Goal: Task Accomplishment & Management: Use online tool/utility

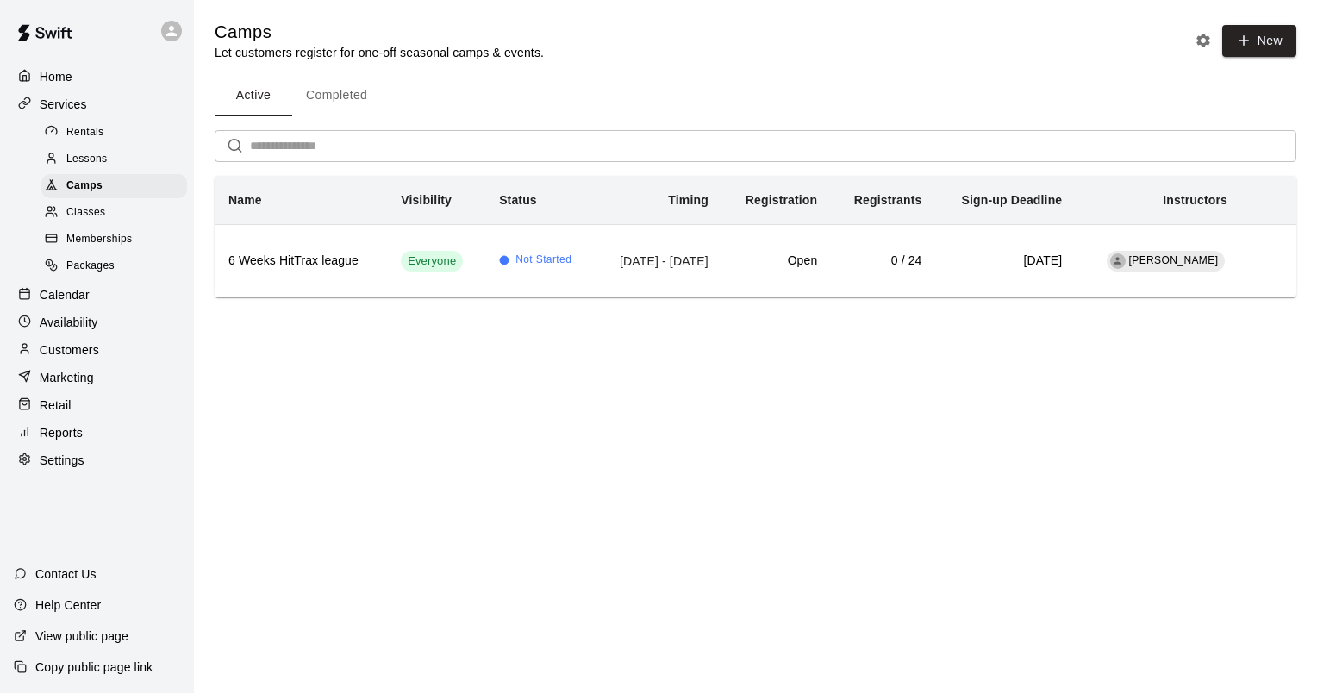
click at [69, 441] on p "Reports" at bounding box center [61, 432] width 43 height 17
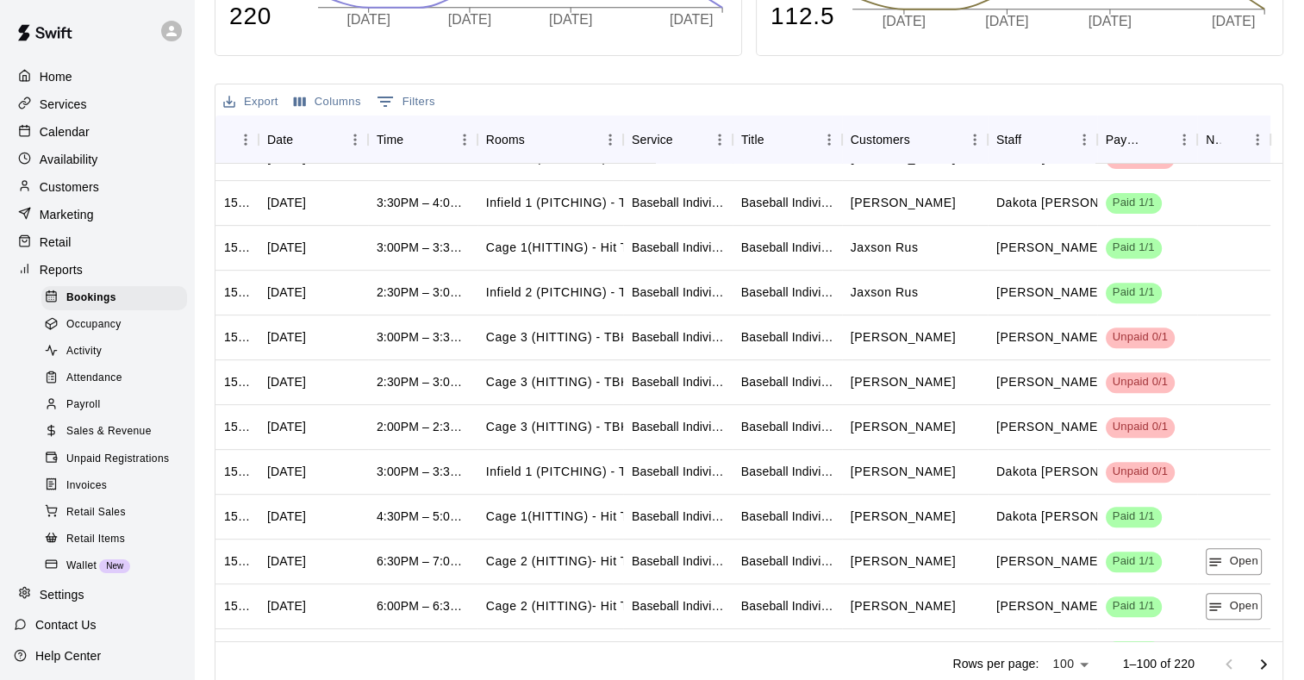
scroll to position [776, 0]
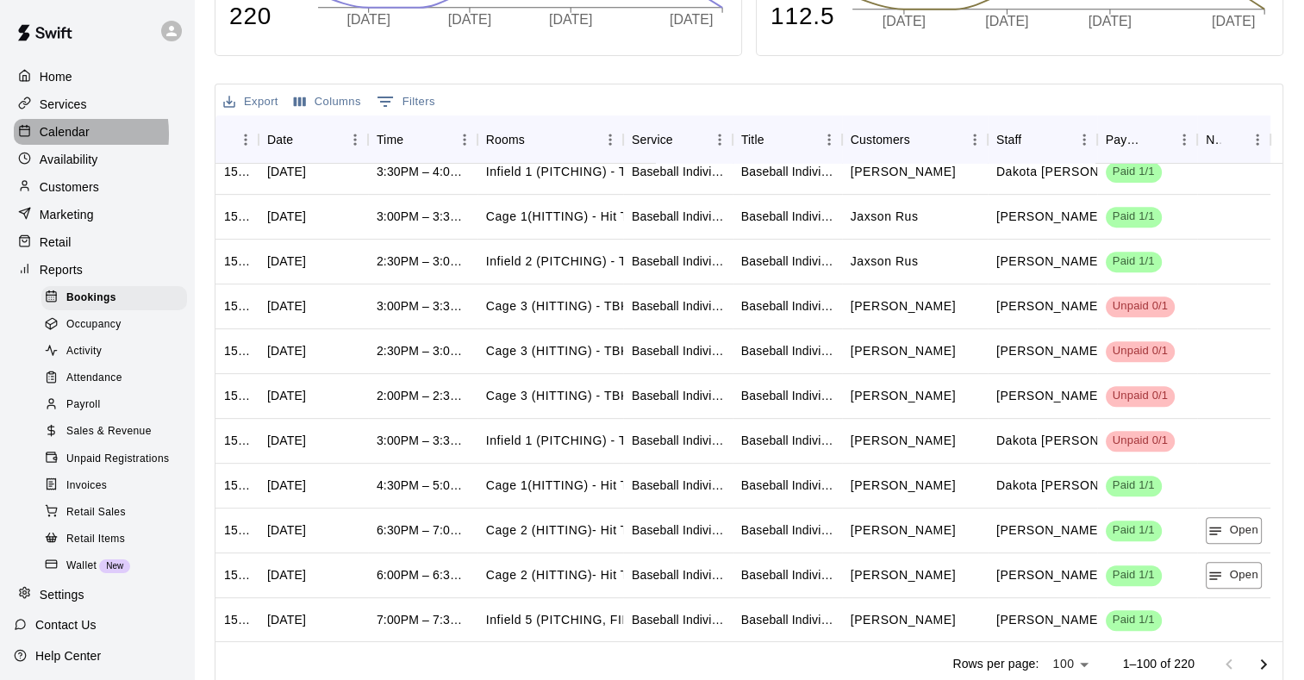
click at [56, 137] on p "Calendar" at bounding box center [65, 131] width 50 height 17
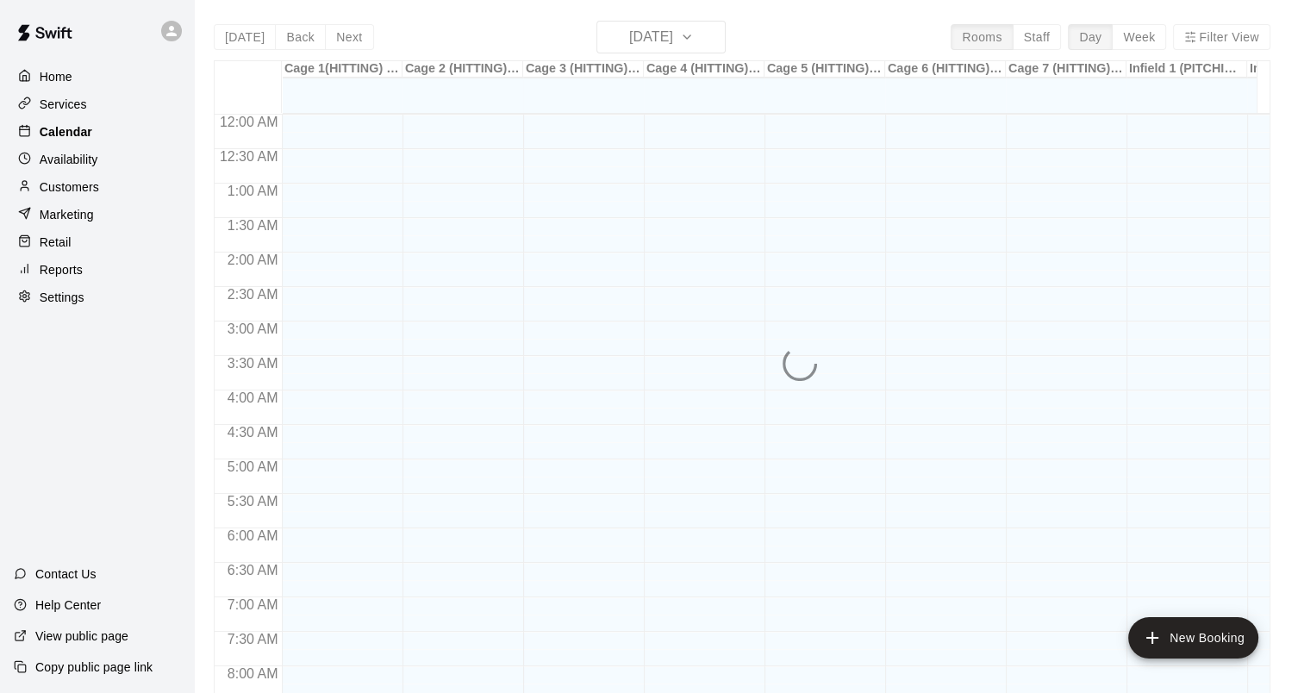
scroll to position [833, 0]
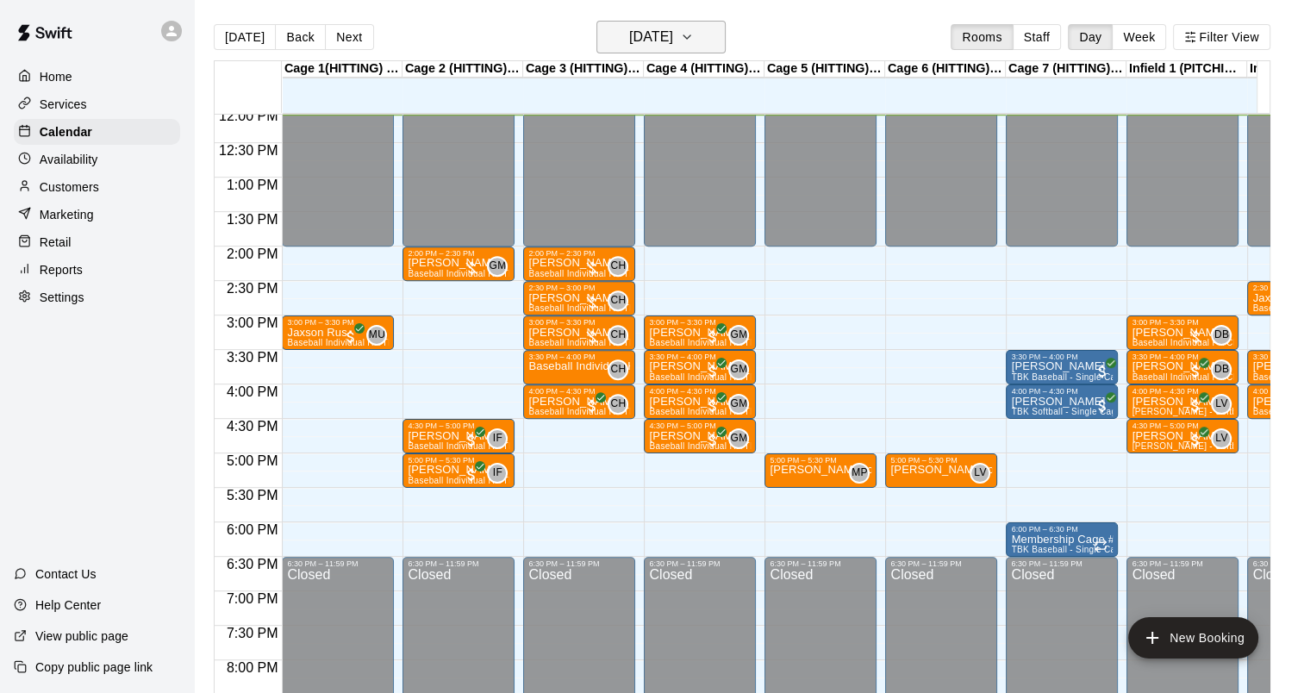
click at [673, 36] on h6 "[DATE]" at bounding box center [651, 37] width 44 height 24
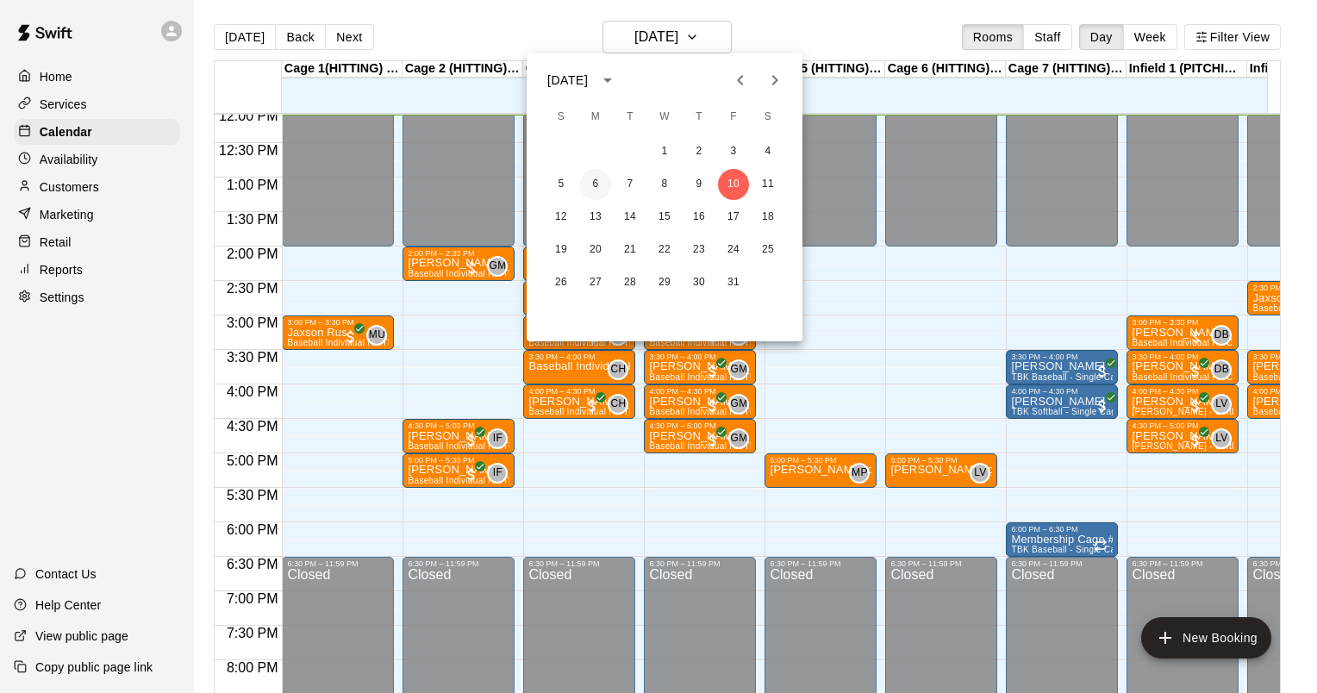
click at [596, 183] on button "6" at bounding box center [595, 184] width 31 height 31
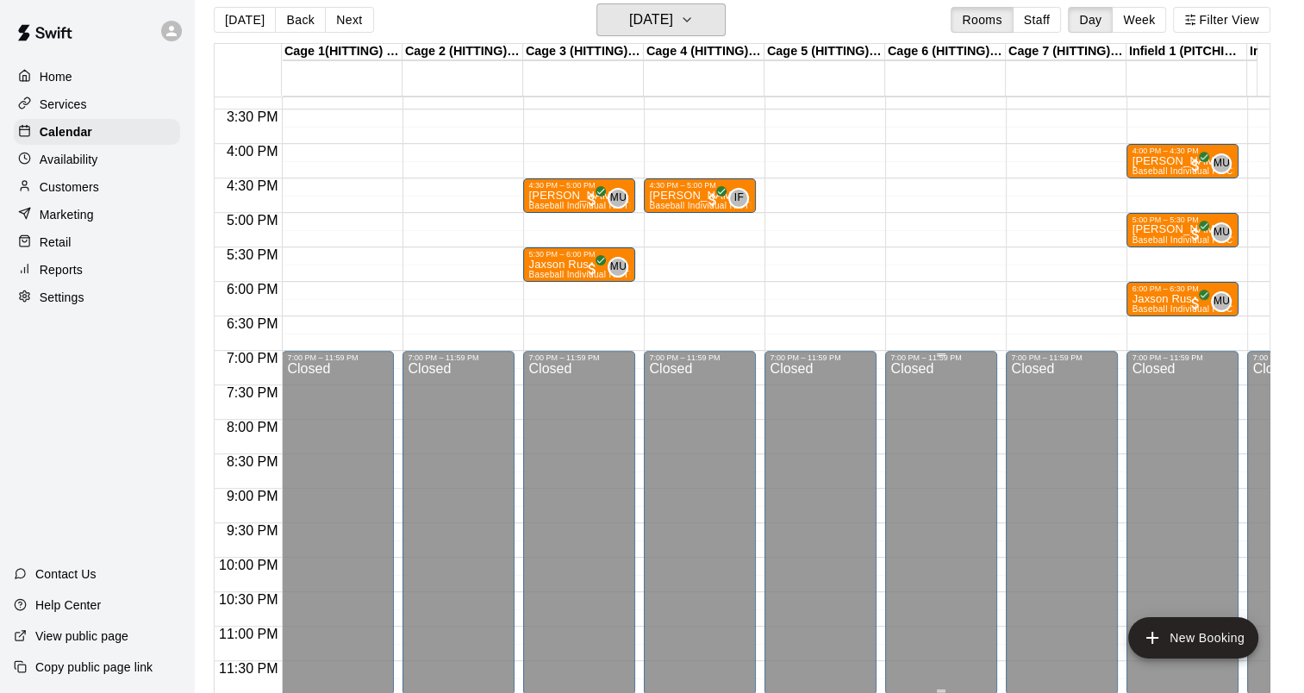
scroll to position [28, 0]
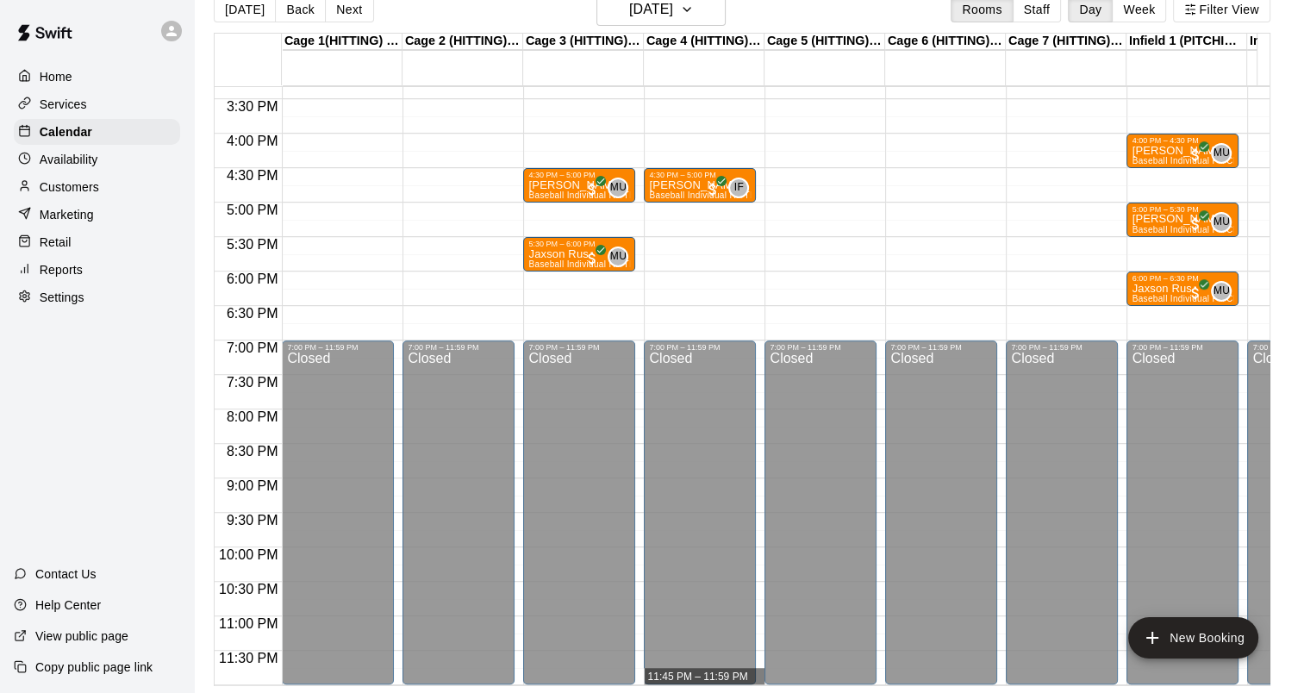
click at [700, 677] on div "12:00 AM 12:30 AM 1:00 AM 1:30 AM 2:00 AM 2:30 AM 3:00 AM 3:30 AM 4:00 AM 4:30 …" at bounding box center [742, 385] width 1055 height 600
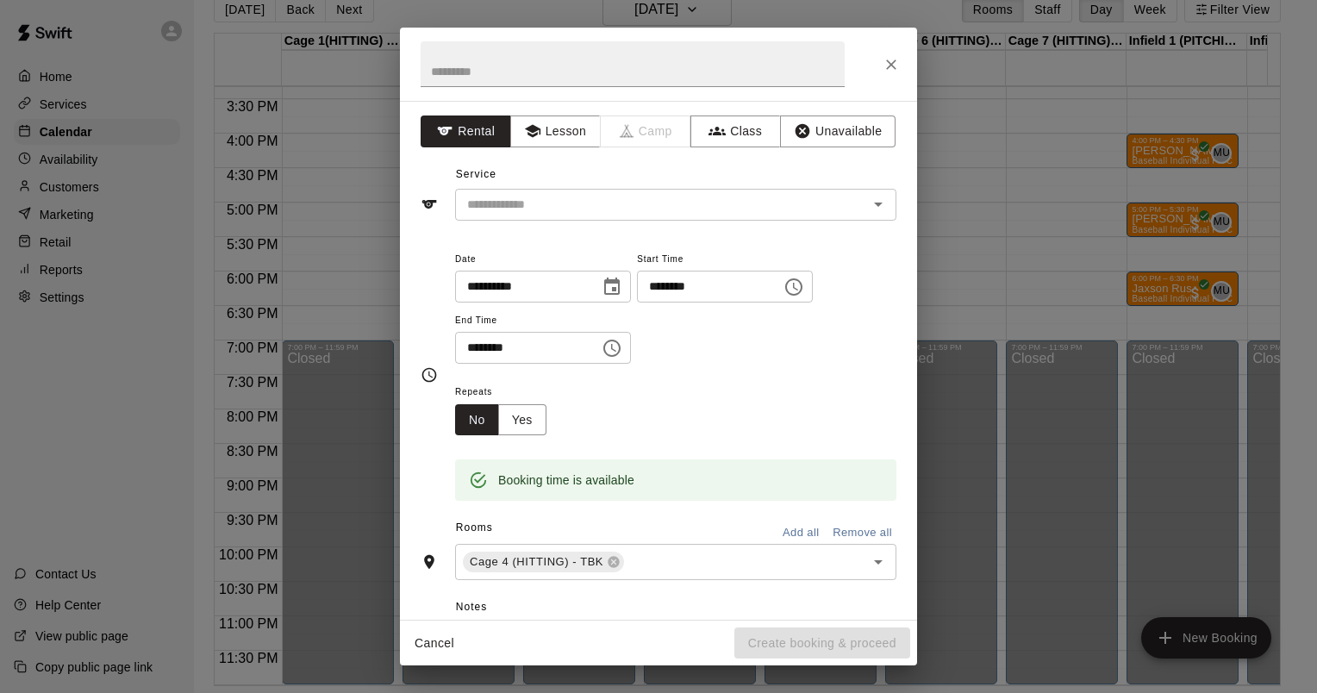
drag, startPoint x: 655, startPoint y: 682, endPoint x: 851, endPoint y: 421, distance: 326.1
click at [685, 680] on div "**********" at bounding box center [658, 346] width 1317 height 693
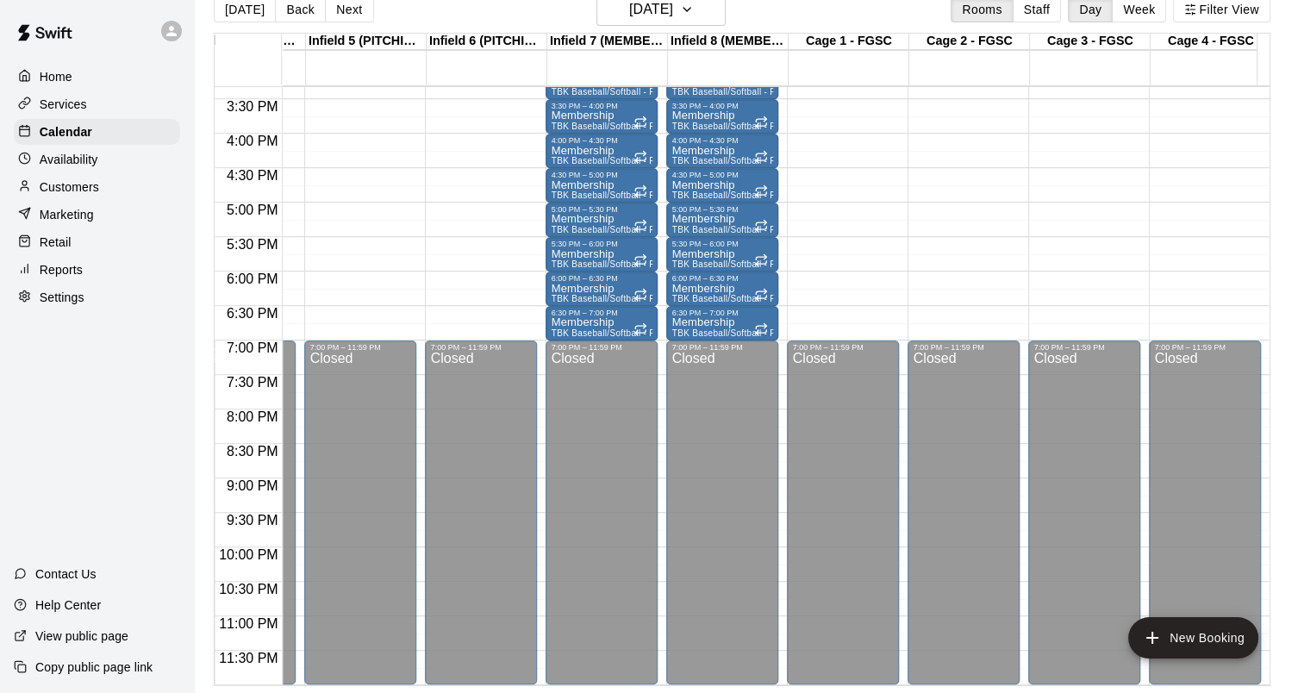
scroll to position [0, 0]
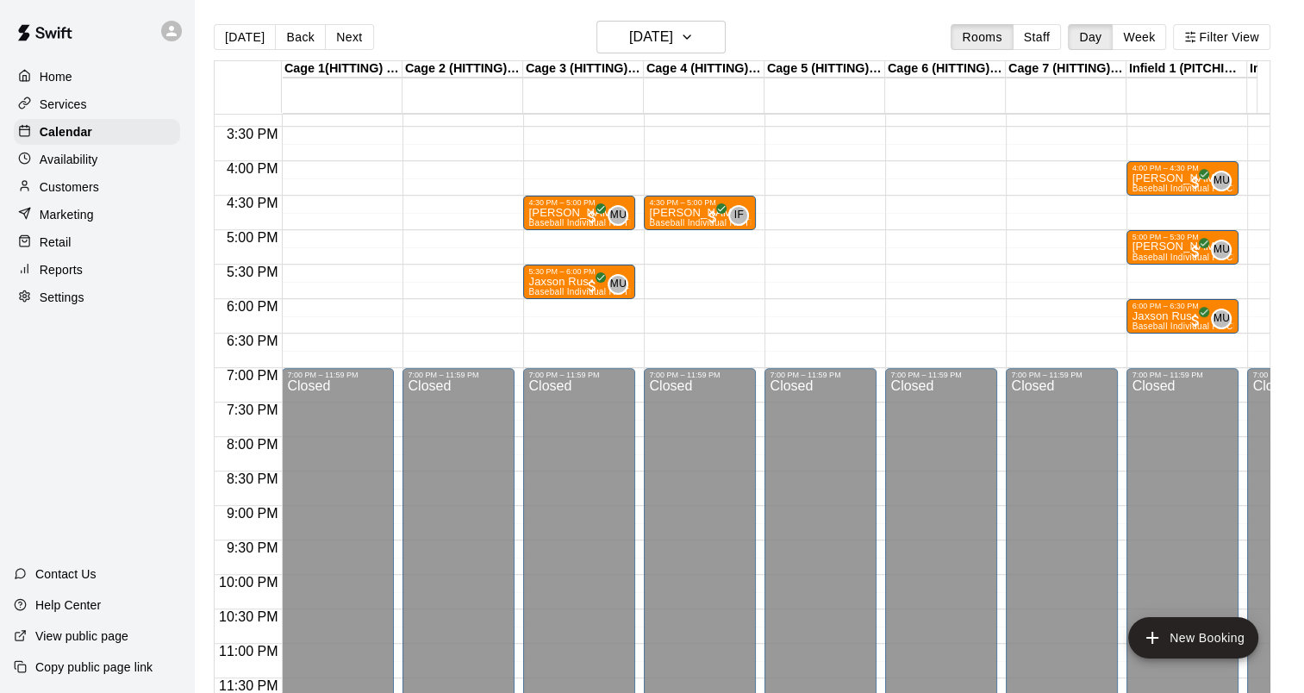
click at [55, 196] on p "Customers" at bounding box center [69, 186] width 59 height 17
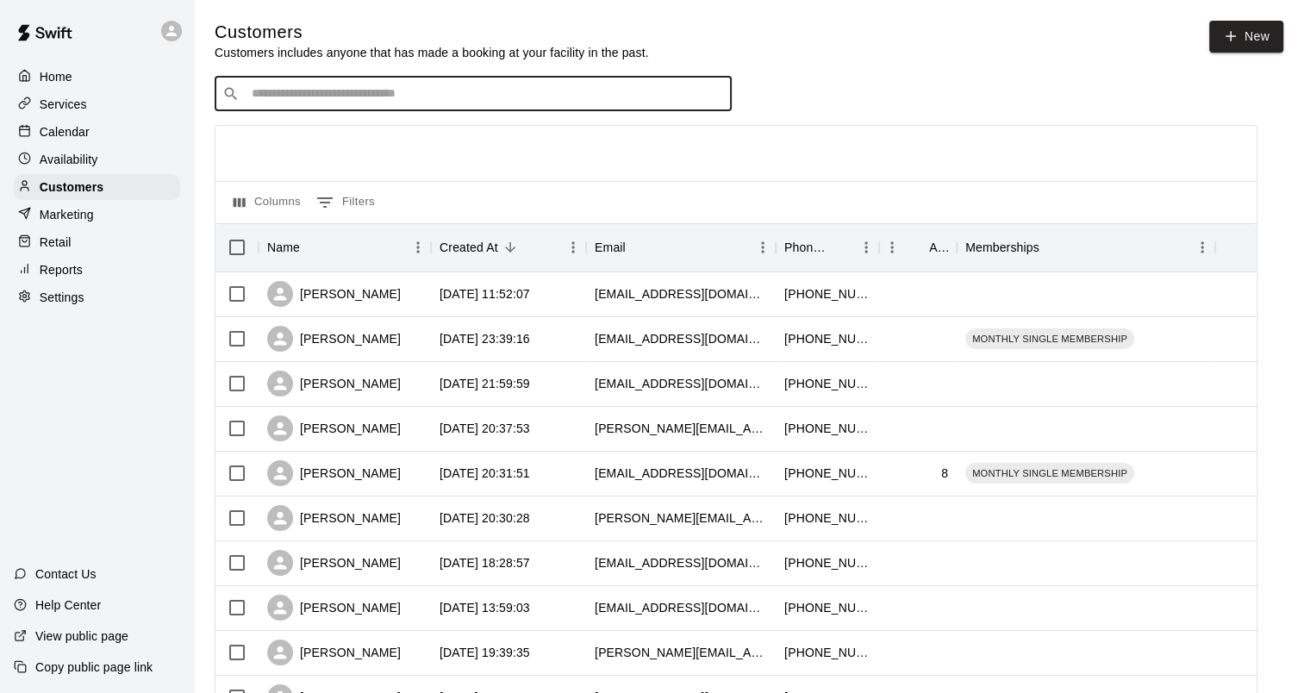
click at [352, 100] on input "Search customers by name or email" at bounding box center [484, 93] width 477 height 17
type input "*******"
click at [71, 278] on p "Reports" at bounding box center [61, 269] width 43 height 17
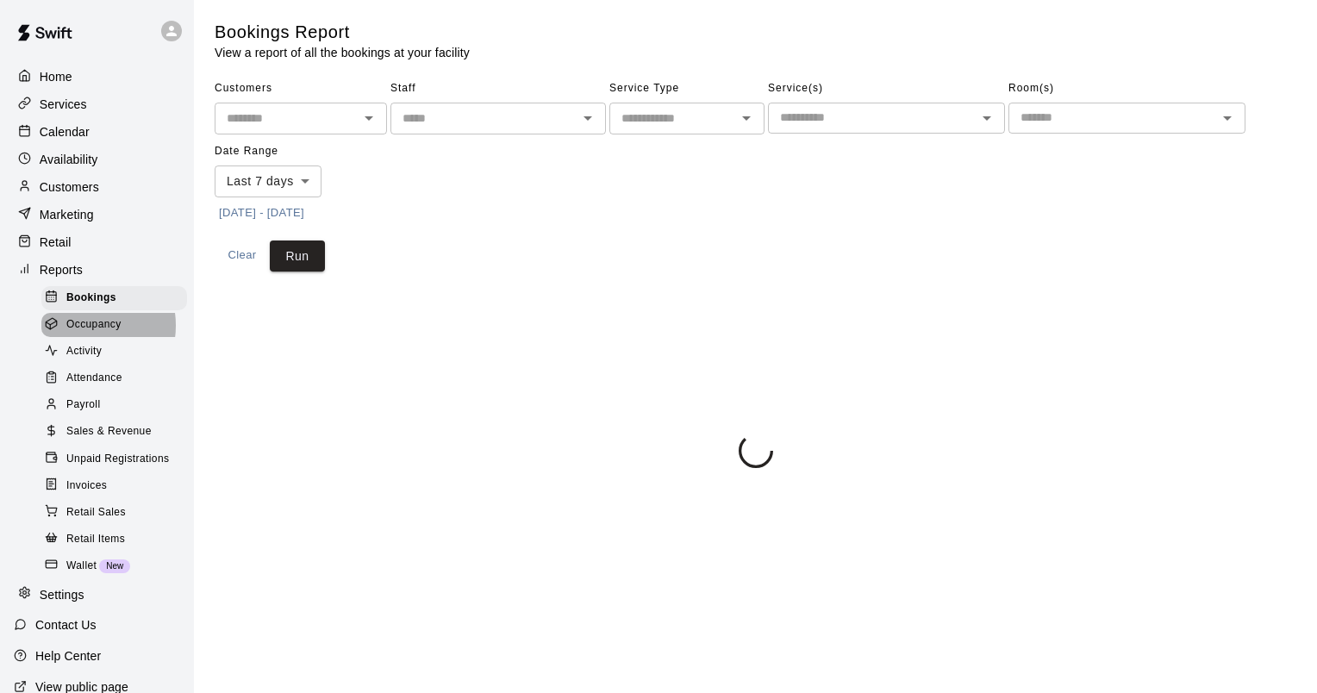
click at [88, 333] on span "Occupancy" at bounding box center [93, 324] width 55 height 17
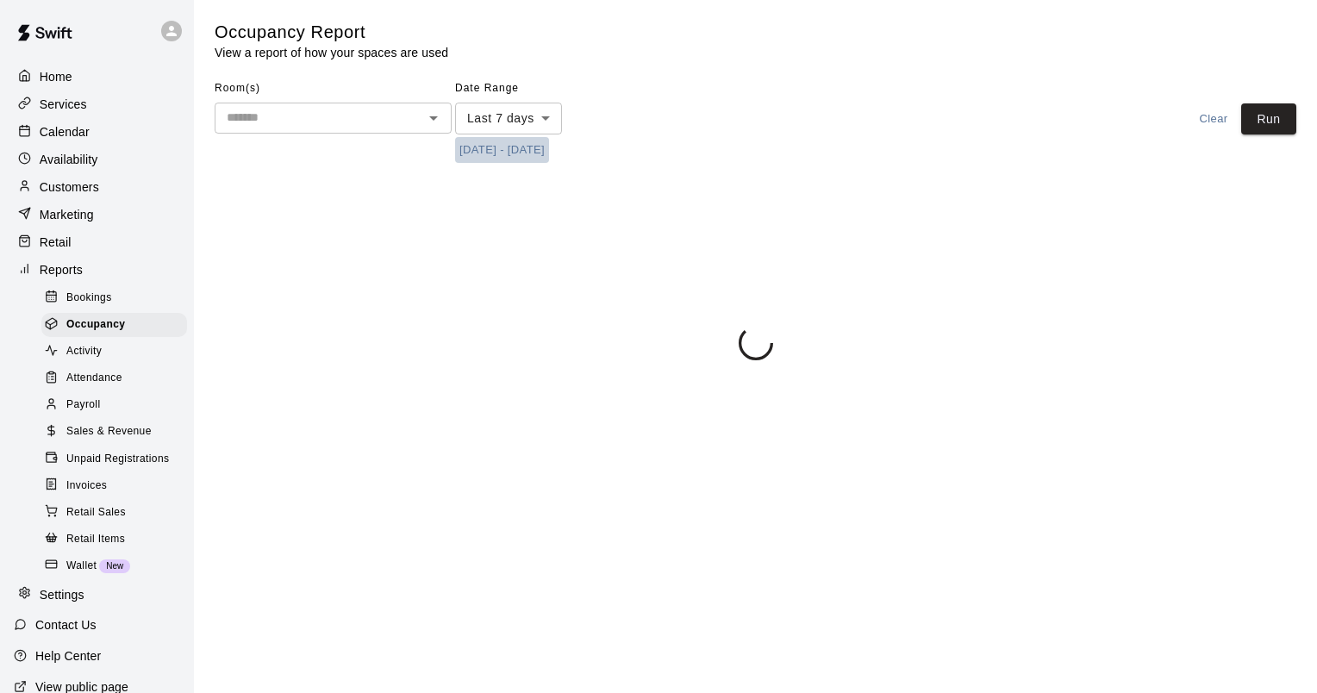
click at [549, 152] on button "[DATE] - [DATE]" at bounding box center [502, 150] width 94 height 27
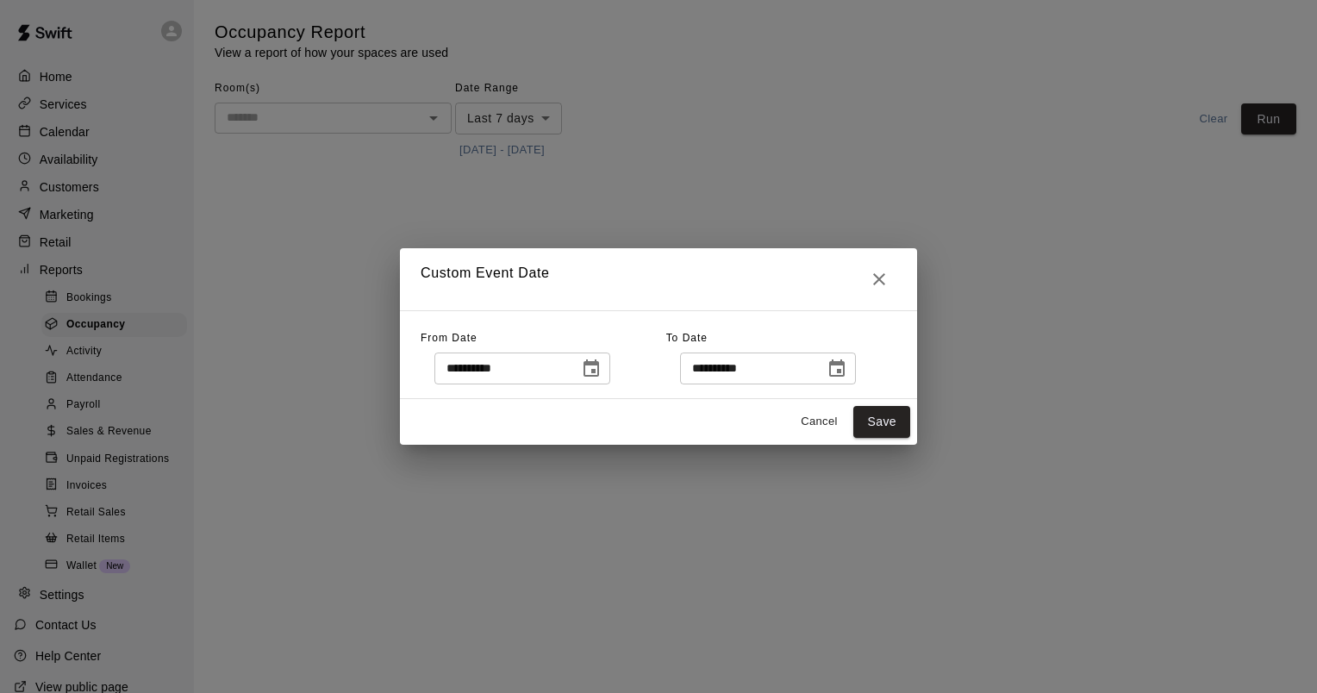
click at [599, 375] on icon "Choose date, selected date is Oct 3, 2025" at bounding box center [591, 367] width 16 height 17
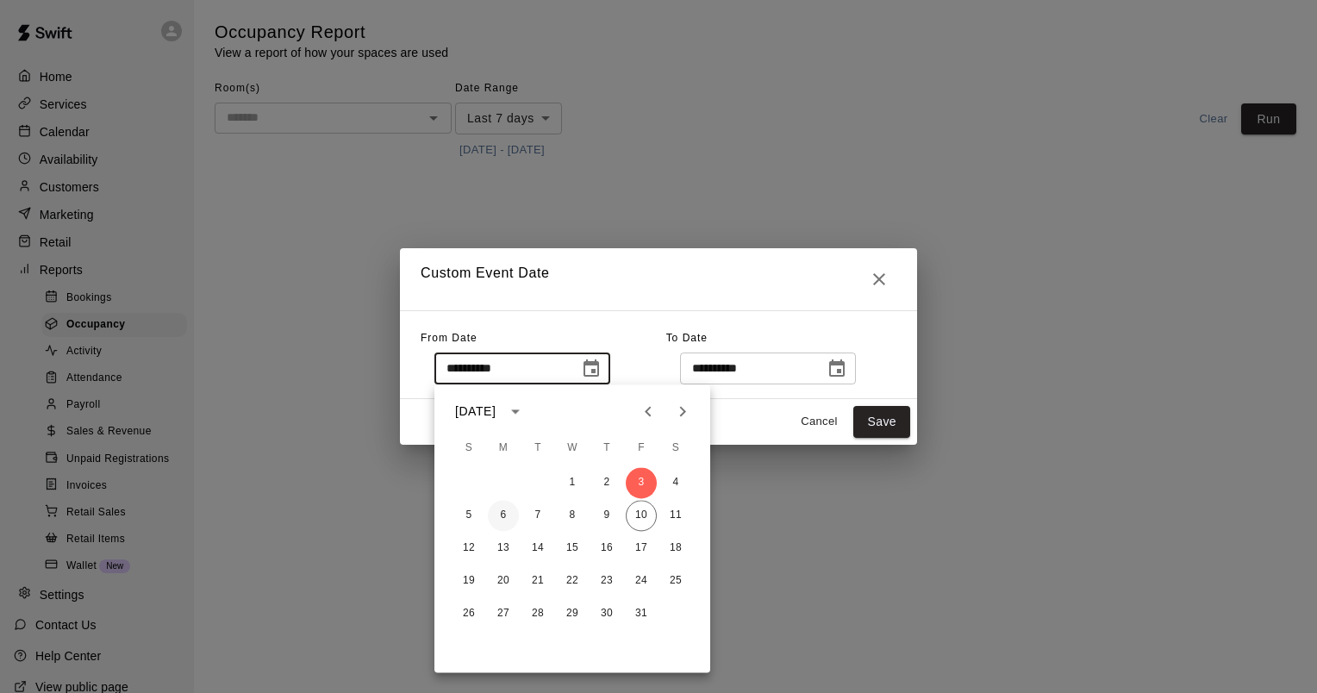
click at [508, 514] on button "6" at bounding box center [503, 515] width 31 height 31
type input "**********"
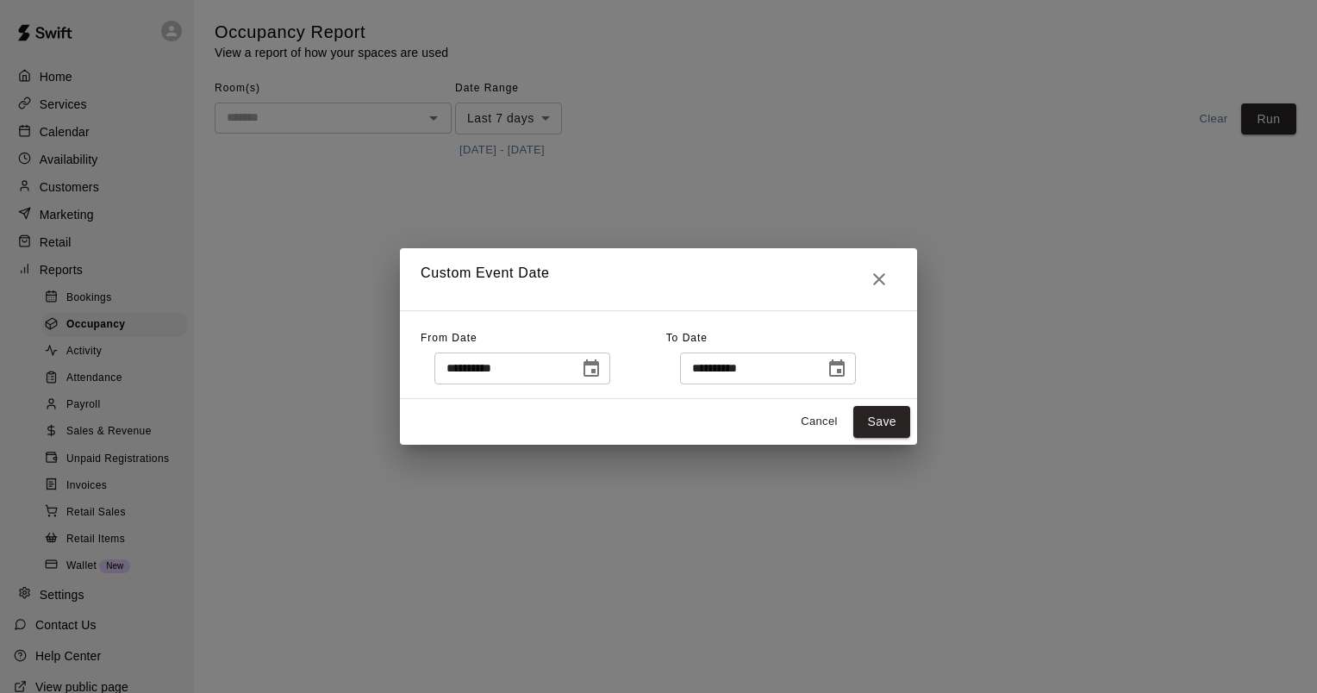
click at [847, 371] on icon "Choose date, selected date is Oct 10, 2025" at bounding box center [836, 368] width 21 height 21
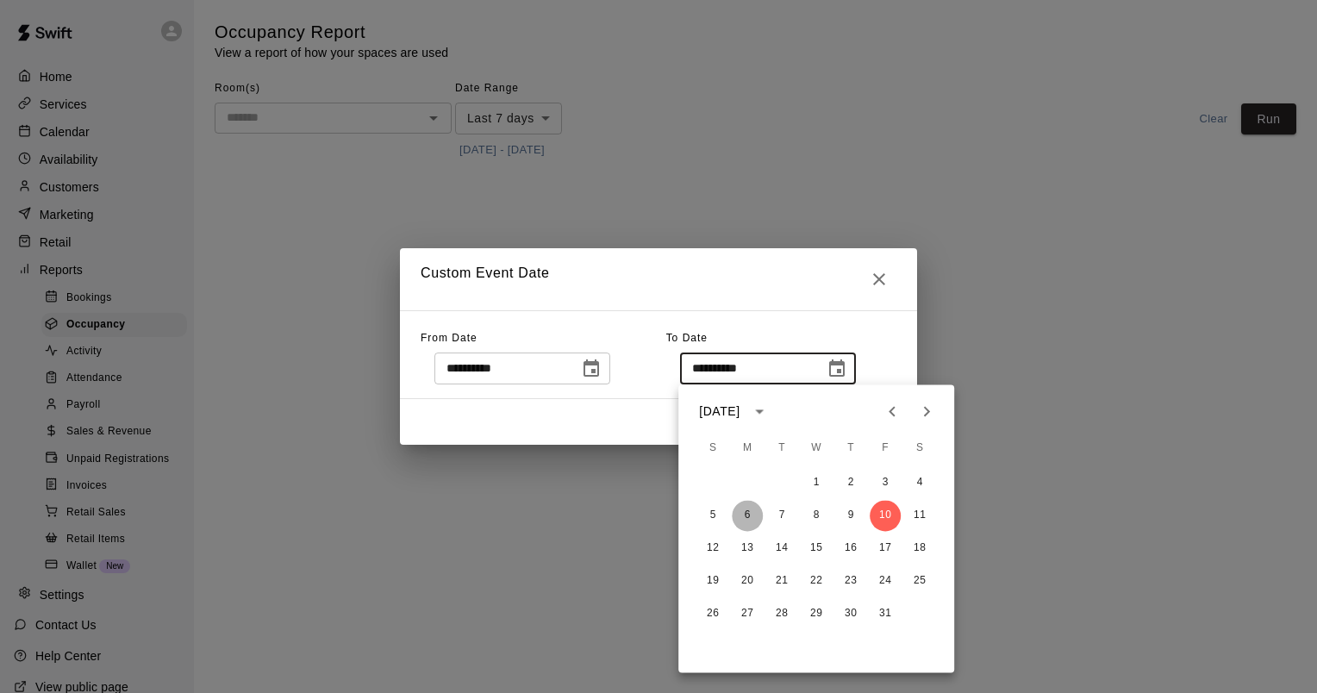
click at [739, 517] on button "6" at bounding box center [747, 515] width 31 height 31
type input "**********"
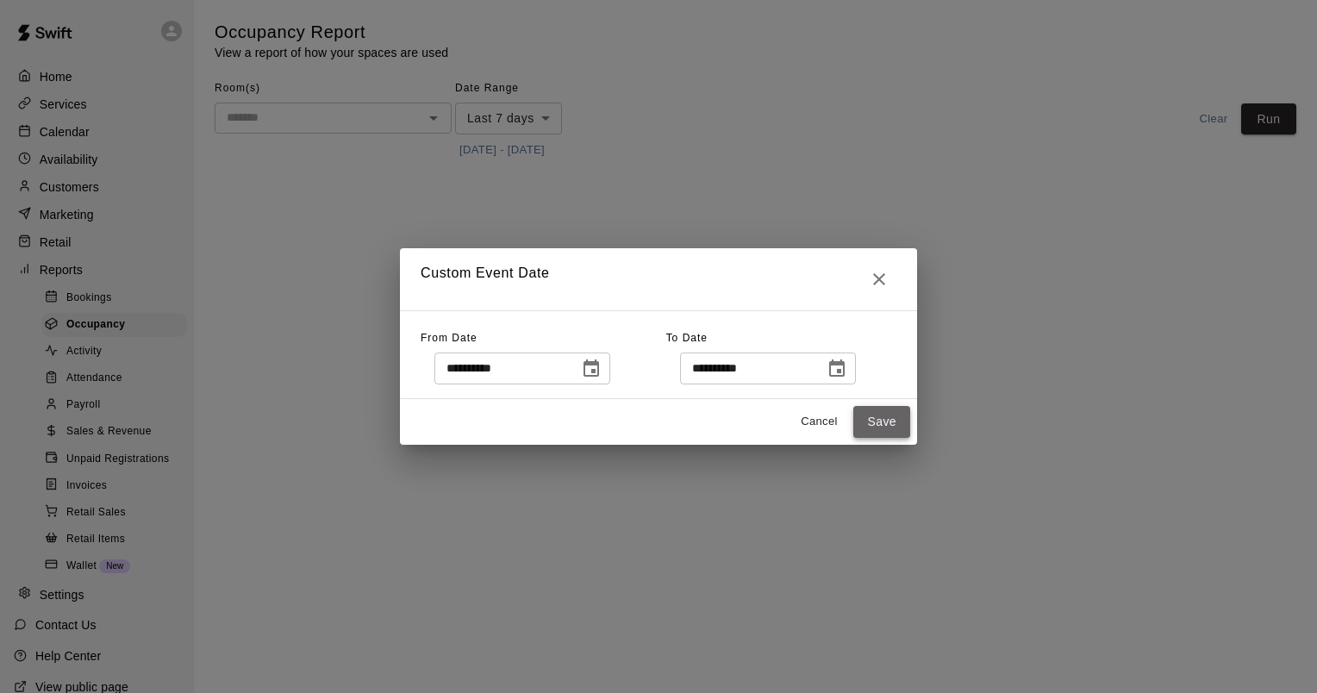
click at [872, 421] on button "Save" at bounding box center [881, 422] width 57 height 32
type input "******"
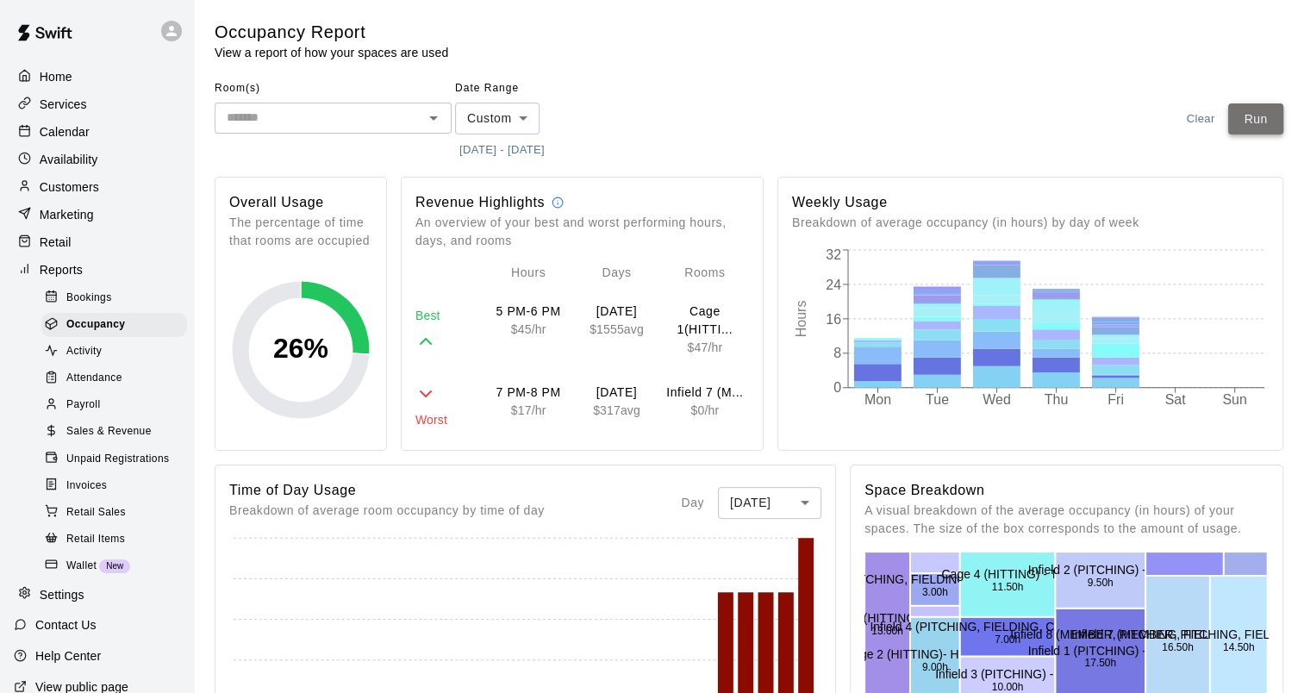
click at [1249, 111] on button "Run" at bounding box center [1255, 119] width 55 height 32
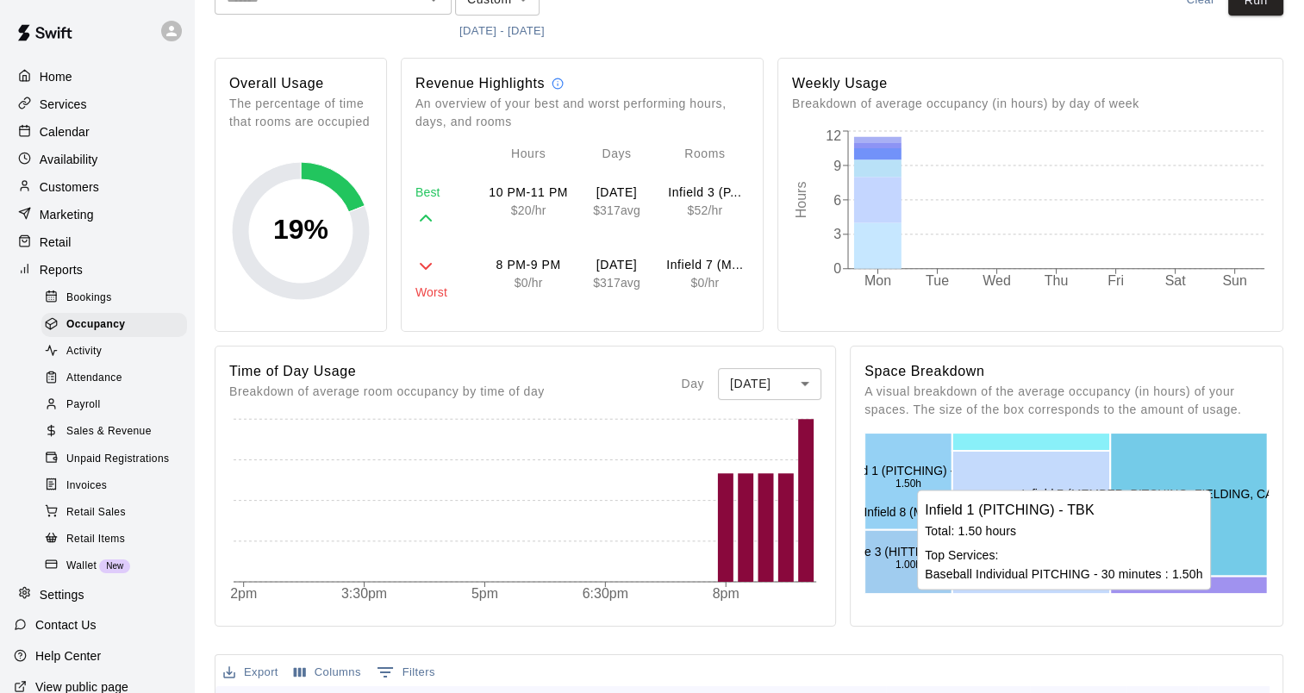
scroll to position [517, 0]
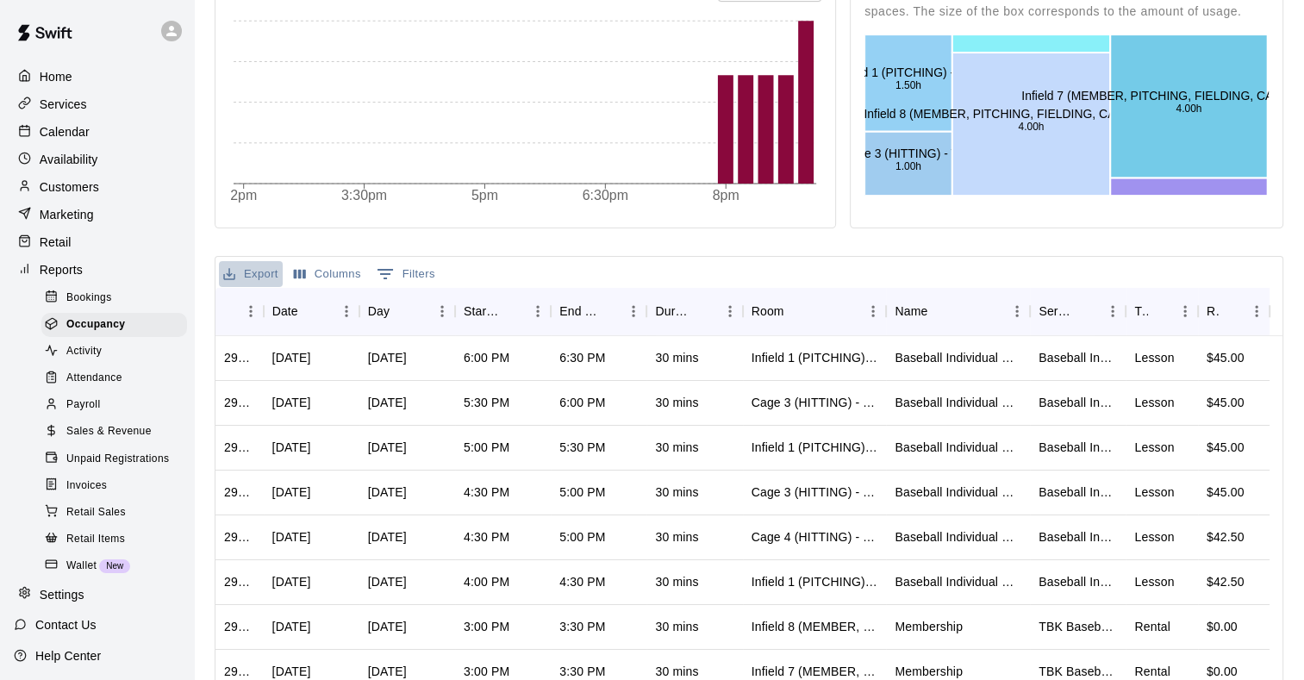
click at [252, 276] on button "Export" at bounding box center [251, 274] width 64 height 27
click at [294, 303] on li "Download as CSV" at bounding box center [285, 307] width 133 height 28
